Goal: Task Accomplishment & Management: Use online tool/utility

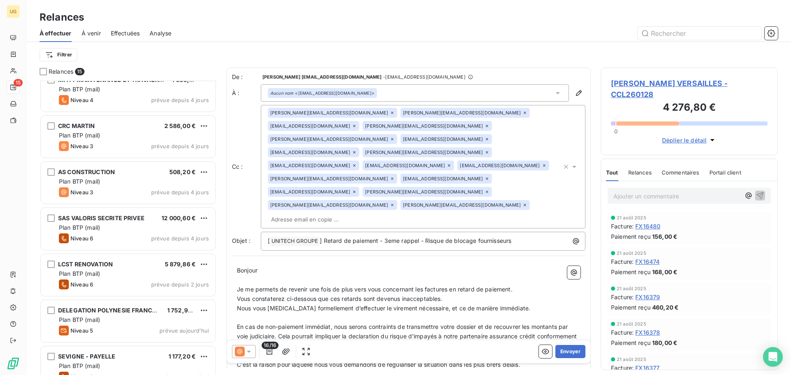
scroll to position [398, 0]
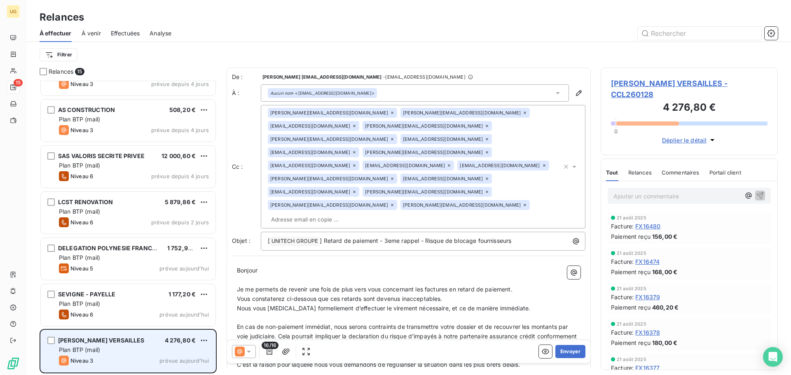
click at [164, 353] on div "Plan BTP (mail)" at bounding box center [134, 350] width 150 height 8
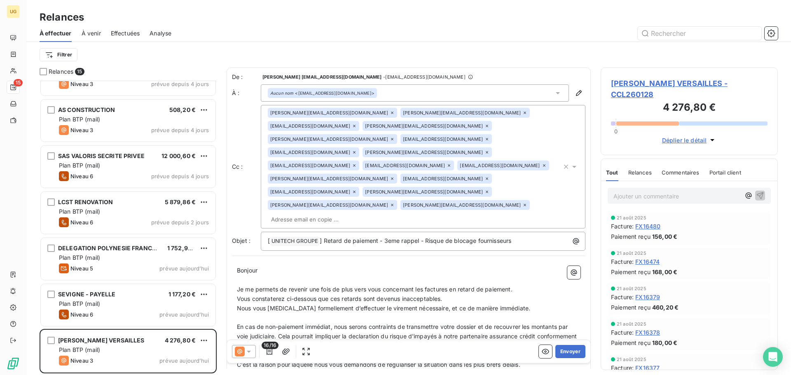
click at [249, 355] on icon at bounding box center [249, 352] width 8 height 8
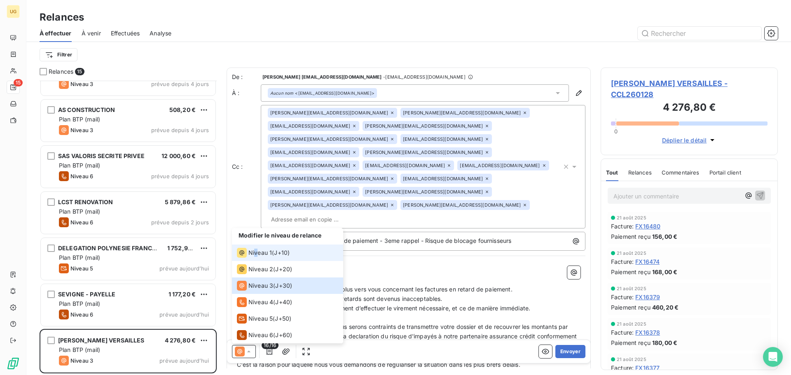
click at [257, 254] on span "Niveau 1" at bounding box center [260, 253] width 23 height 8
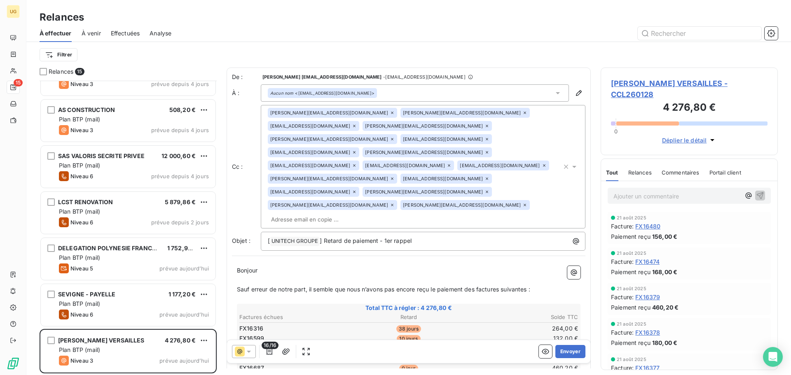
click at [338, 93] on div "Aucun nom <[EMAIL_ADDRESS][DOMAIN_NAME]>" at bounding box center [322, 93] width 104 height 6
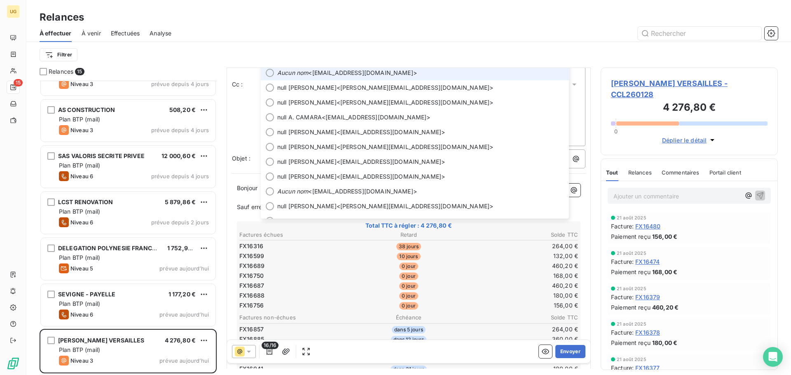
scroll to position [80, 0]
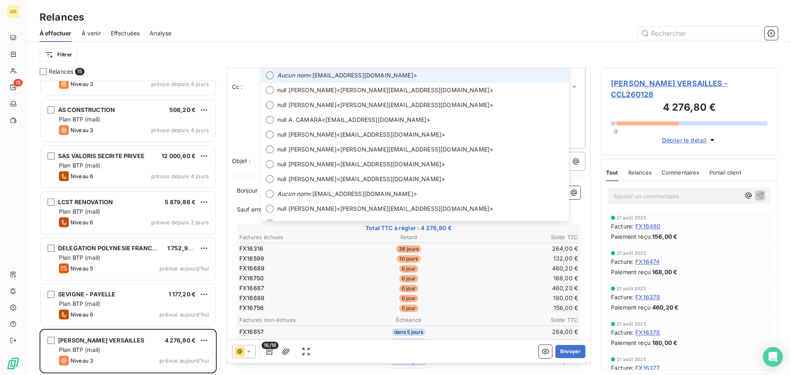
click at [354, 77] on li "Aucun nom <[EMAIL_ADDRESS][DOMAIN_NAME]>" at bounding box center [415, 75] width 308 height 15
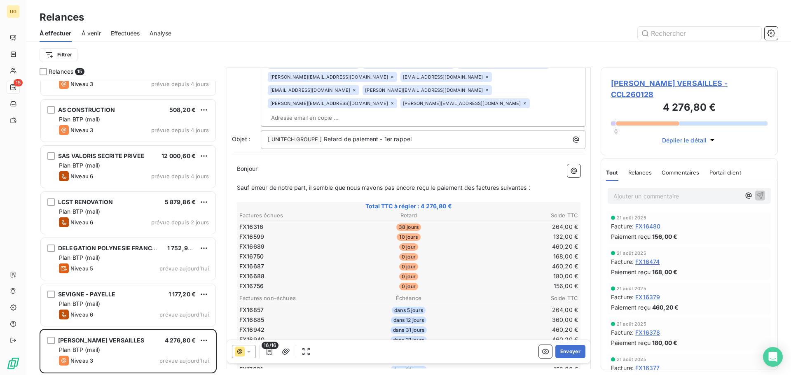
scroll to position [122, 0]
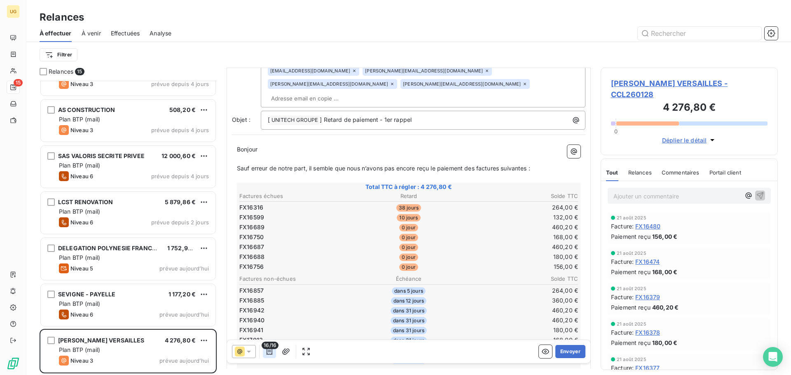
click at [274, 355] on button "button" at bounding box center [269, 351] width 13 height 13
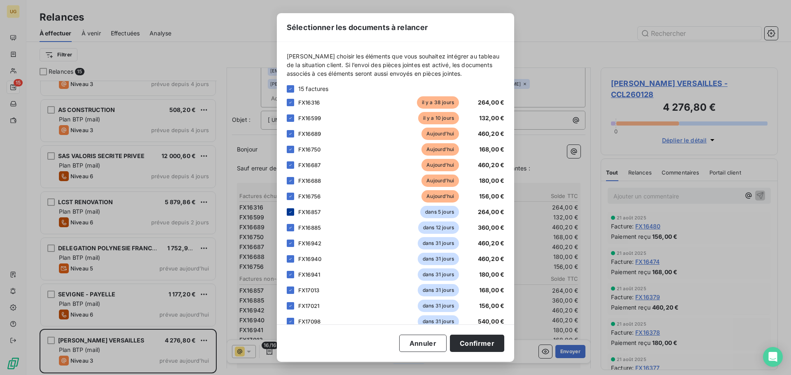
click at [292, 211] on icon at bounding box center [290, 212] width 5 height 5
click at [289, 228] on icon at bounding box center [290, 227] width 5 height 5
click at [291, 244] on icon at bounding box center [290, 243] width 5 height 5
click at [291, 257] on icon at bounding box center [290, 259] width 5 height 5
click at [291, 274] on icon at bounding box center [290, 274] width 5 height 5
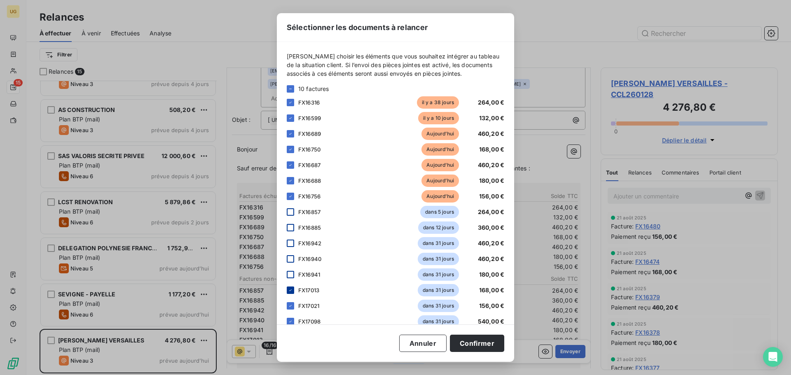
click at [292, 291] on icon at bounding box center [290, 290] width 5 height 5
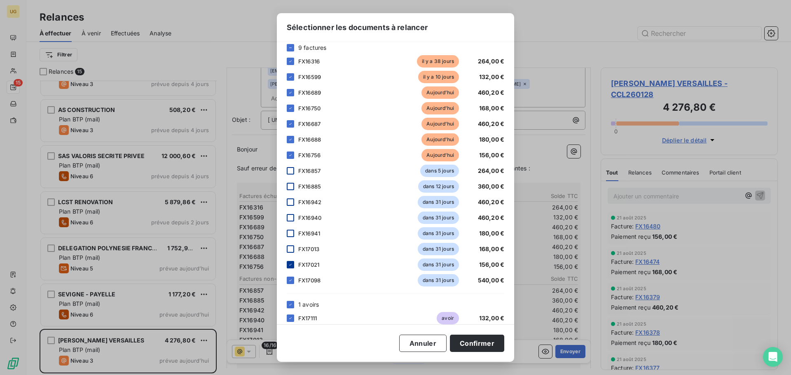
click at [291, 264] on icon at bounding box center [290, 265] width 5 height 5
click at [291, 278] on icon at bounding box center [290, 280] width 5 height 5
click at [477, 343] on button "Confirmer" at bounding box center [477, 343] width 54 height 17
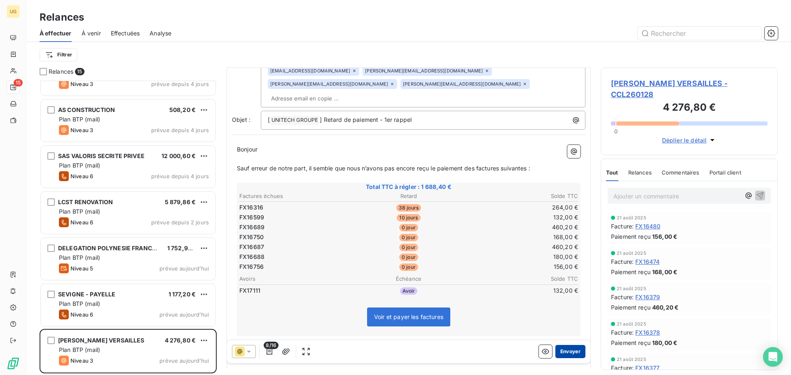
click at [566, 355] on button "Envoyer" at bounding box center [571, 351] width 30 height 13
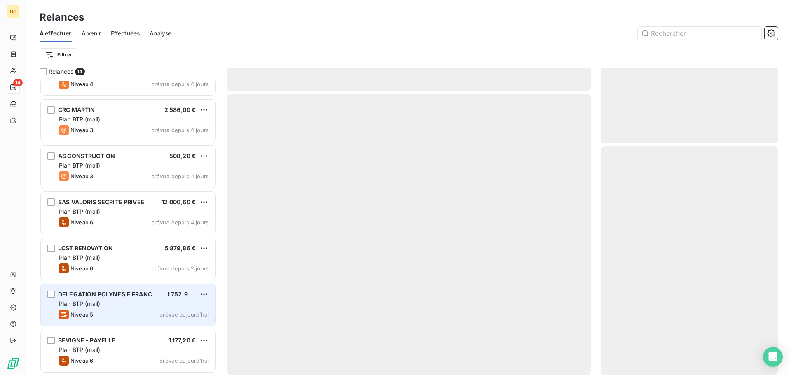
scroll to position [352, 0]
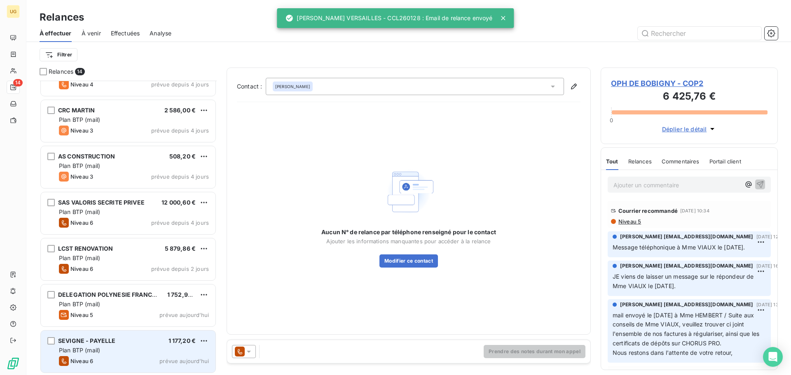
click at [127, 345] on div "SEVIGNE - PAYELLE 1 177,20 € Plan BTP (mail) Niveau 6 prévue [DATE]" at bounding box center [128, 352] width 175 height 42
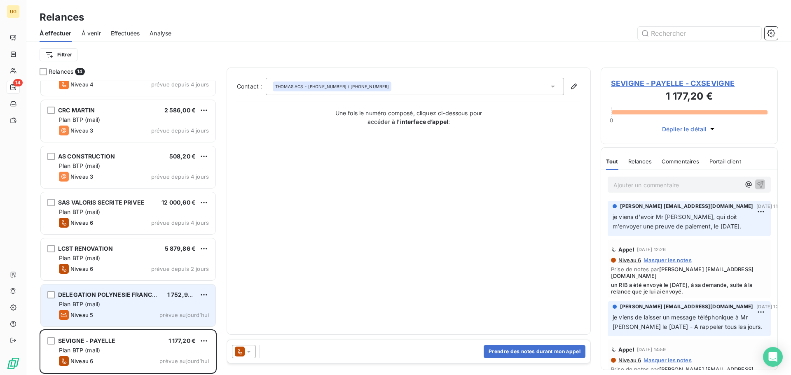
click at [149, 310] on div "DELEGATION POLYNESIE FRANCAISE 1 752,96 € Plan BTP (mail) Niveau 5 prévue [DATE]" at bounding box center [128, 306] width 175 height 42
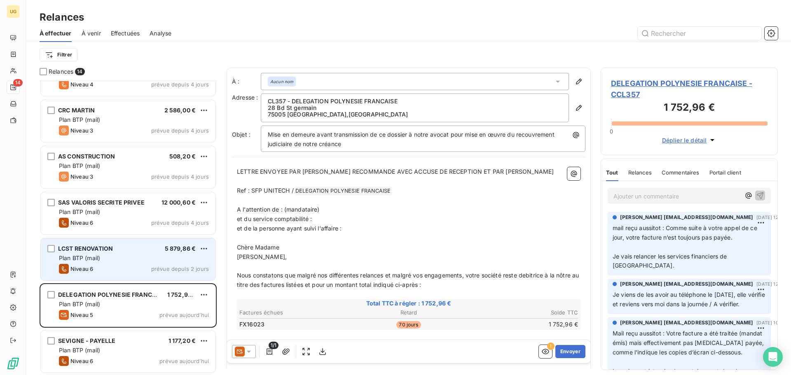
click at [139, 256] on div "Plan BTP (mail)" at bounding box center [134, 258] width 150 height 8
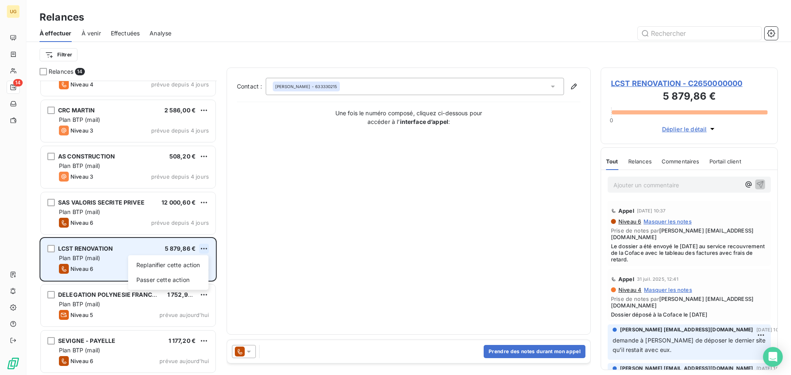
click at [204, 250] on html "UG 14 Relances À effectuer À venir Effectuées Analyse Filtrer Relances 14 SELAR…" at bounding box center [395, 187] width 791 height 375
click at [183, 281] on div "Passer cette action" at bounding box center [168, 280] width 74 height 13
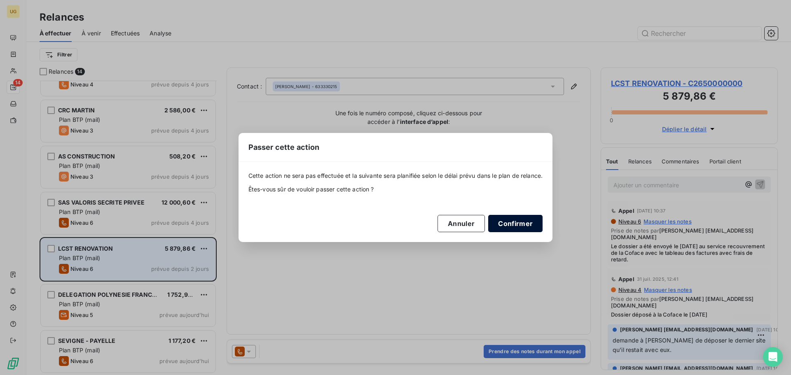
click at [498, 220] on button "Confirmer" at bounding box center [515, 223] width 54 height 17
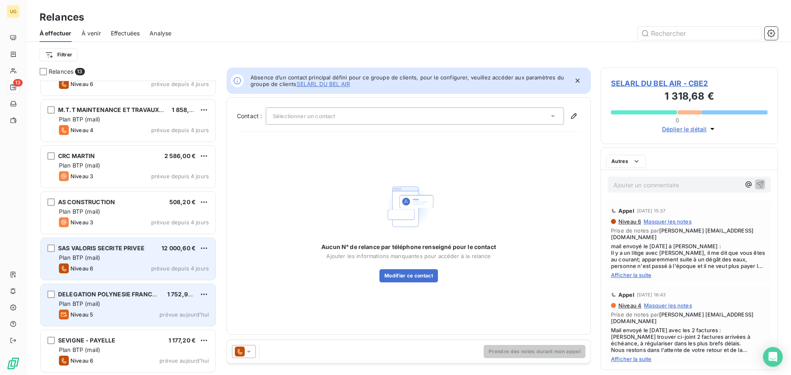
scroll to position [305, 0]
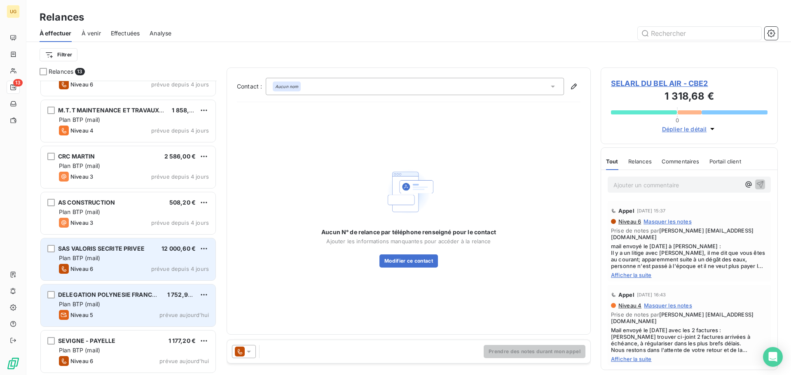
click at [152, 259] on div "Plan BTP (mail)" at bounding box center [134, 258] width 150 height 8
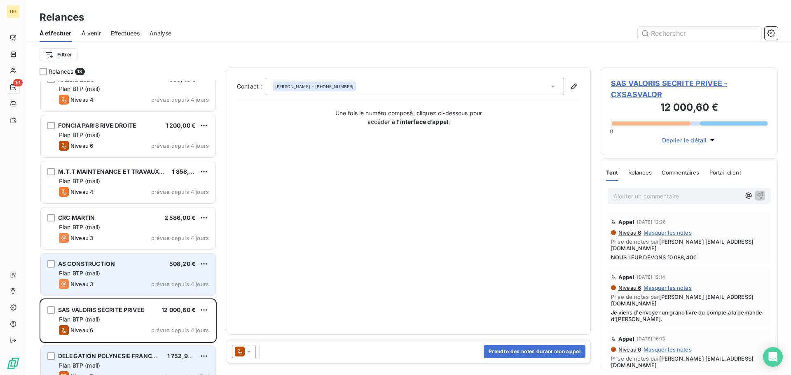
scroll to position [223, 0]
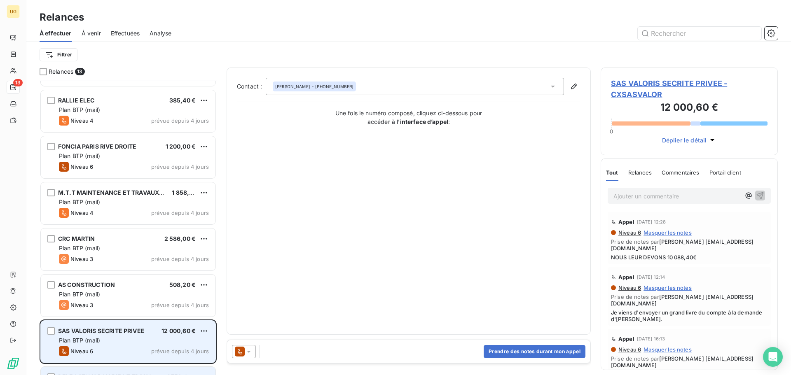
click at [176, 345] on div "SAS VALORIS SECRITE PRIVEE 12 000,60 € Plan BTP (mail) Niveau 6 prévue depuis 4…" at bounding box center [128, 342] width 175 height 42
